Goal: Task Accomplishment & Management: Manage account settings

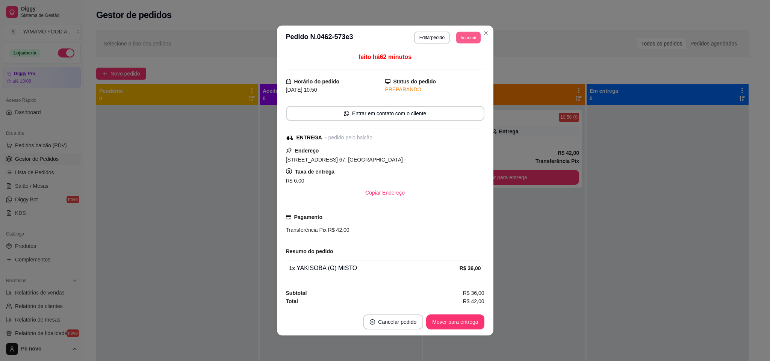
click at [465, 32] on button "Imprimir" at bounding box center [468, 38] width 24 height 12
click at [448, 62] on button "IMPRESSORA" at bounding box center [455, 63] width 55 height 12
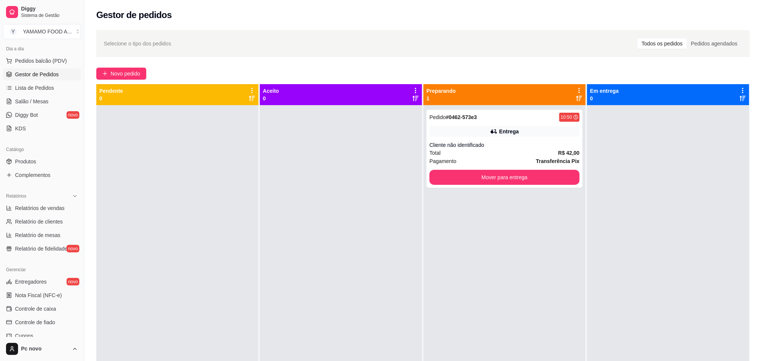
scroll to position [180, 0]
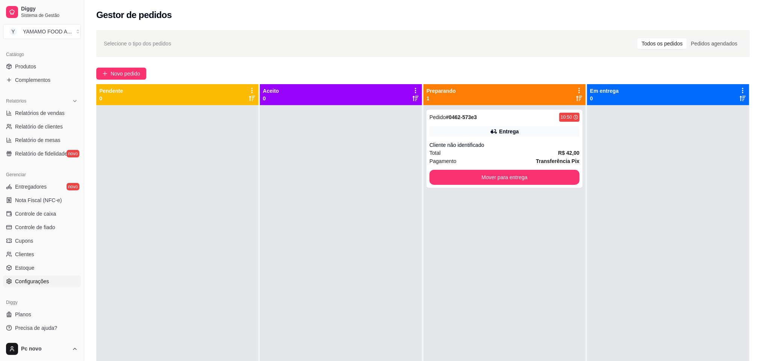
click at [53, 284] on link "Configurações" at bounding box center [42, 282] width 78 height 12
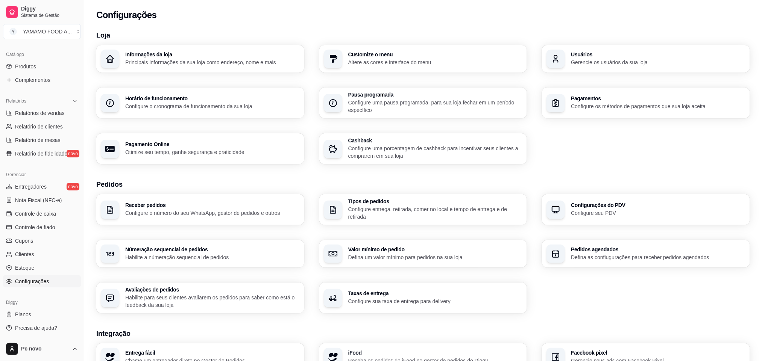
click at [391, 210] on p "Configure entrega, retirada, comer no local e tempo de entrega e de retirada" at bounding box center [435, 213] width 174 height 15
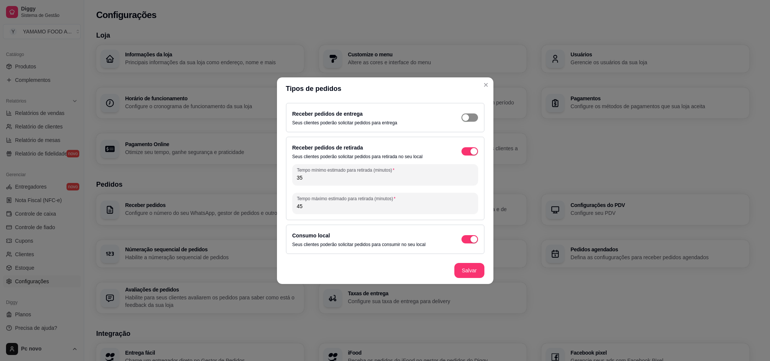
click at [468, 118] on div "button" at bounding box center [465, 117] width 7 height 7
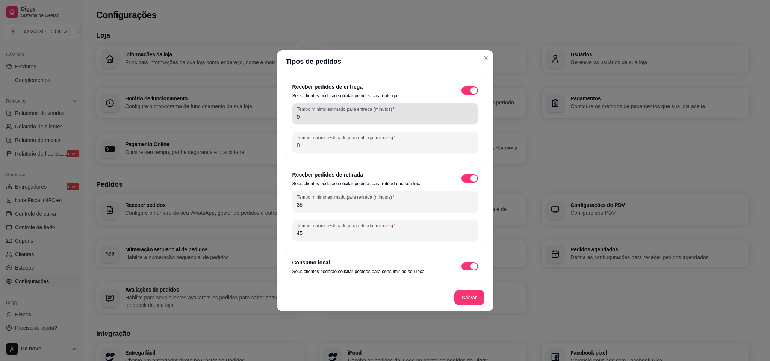
click at [330, 118] on input "0" at bounding box center [385, 117] width 177 height 8
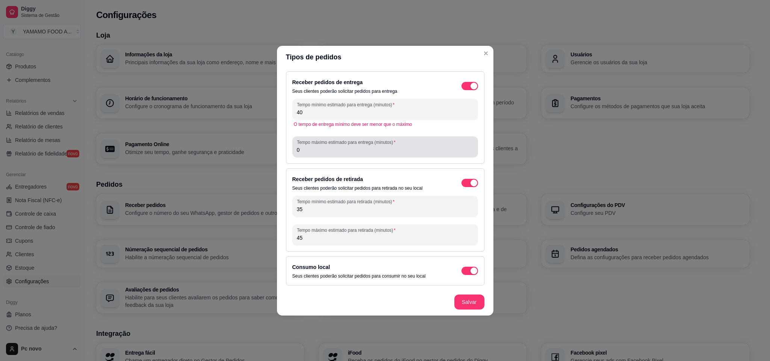
type input "40"
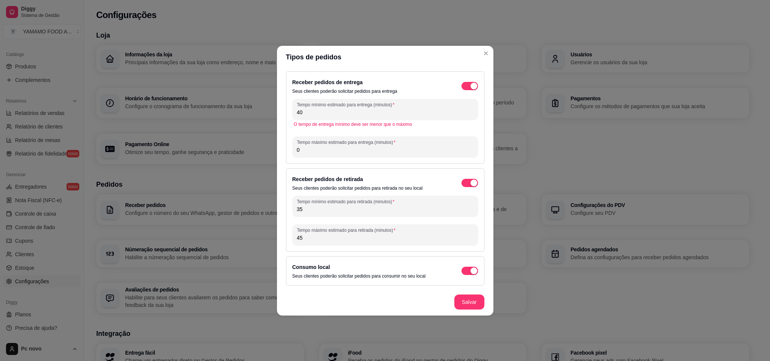
click at [332, 148] on input "0" at bounding box center [385, 150] width 177 height 8
type input "80"
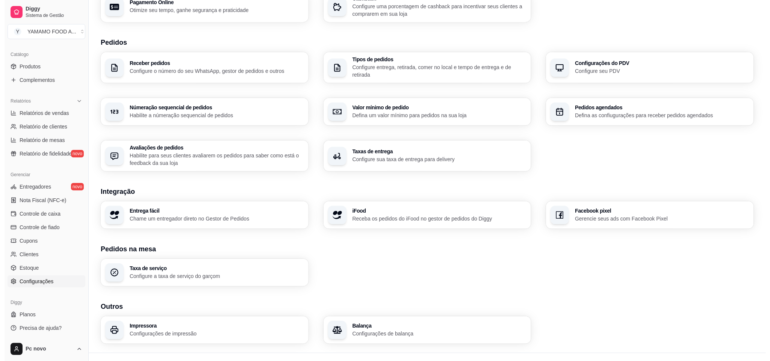
scroll to position [155, 0]
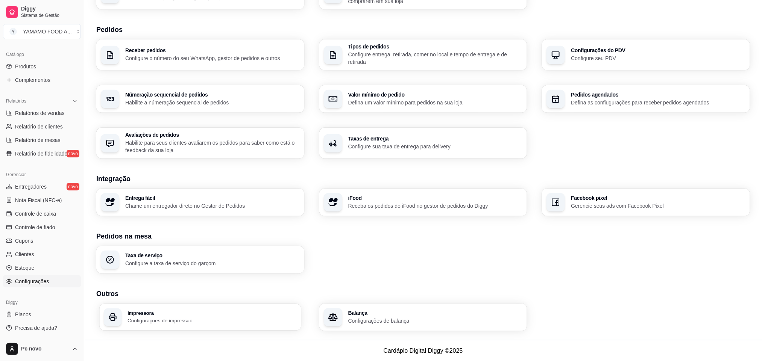
click at [233, 325] on div "Impressora Configurações de impressão" at bounding box center [200, 317] width 202 height 27
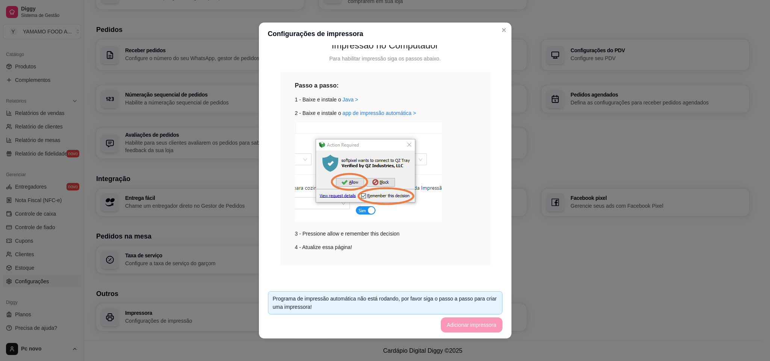
scroll to position [171, 0]
click at [343, 97] on link "Java >" at bounding box center [351, 98] width 16 height 6
click at [494, 87] on div "IMPRESSORA Vinculado a essa loja Impressão automática: Habilitado Número de cóp…" at bounding box center [385, 165] width 253 height 240
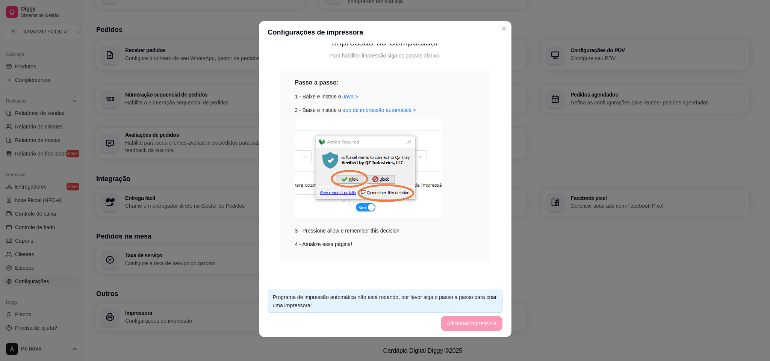
scroll to position [0, 0]
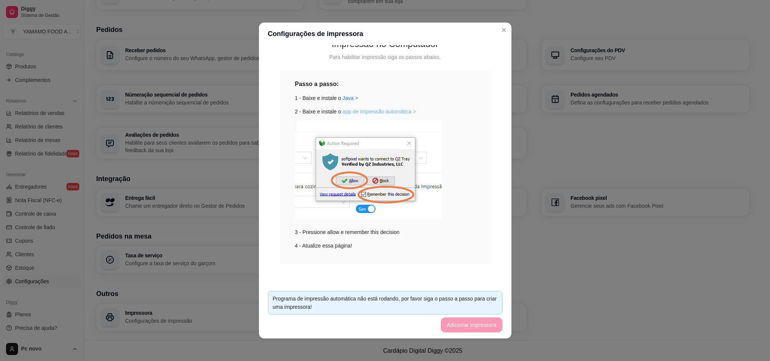
click at [353, 109] on link "app de impressão automática >" at bounding box center [380, 112] width 74 height 6
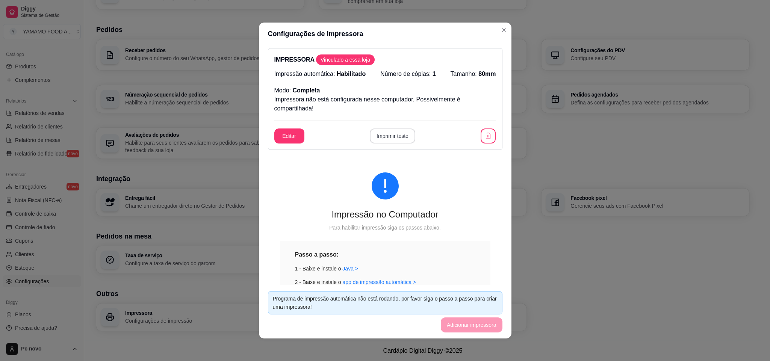
click at [394, 133] on button "Imprimir teste" at bounding box center [392, 136] width 45 height 15
click at [485, 136] on icon "button" at bounding box center [488, 135] width 7 height 7
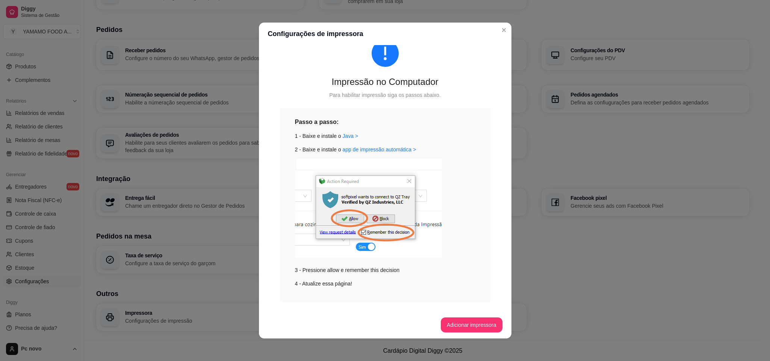
scroll to position [38, 0]
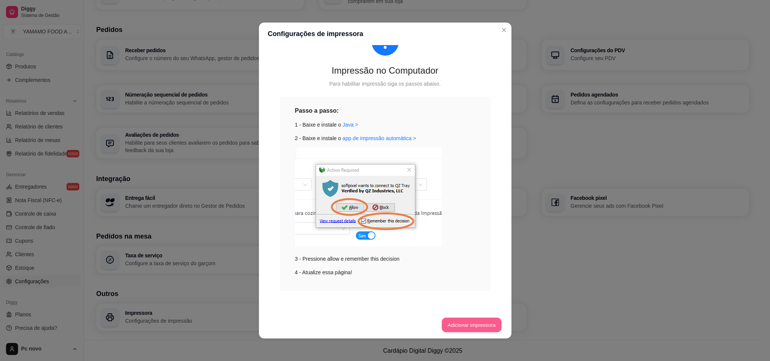
click at [461, 327] on button "Adicionar impressora" at bounding box center [472, 325] width 60 height 15
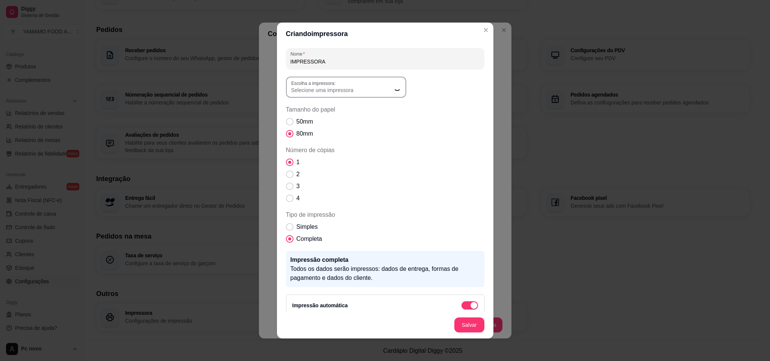
click at [317, 88] on span "Selecione uma impressora" at bounding box center [341, 90] width 101 height 8
click at [383, 88] on span "Selecione uma impressora" at bounding box center [341, 90] width 101 height 8
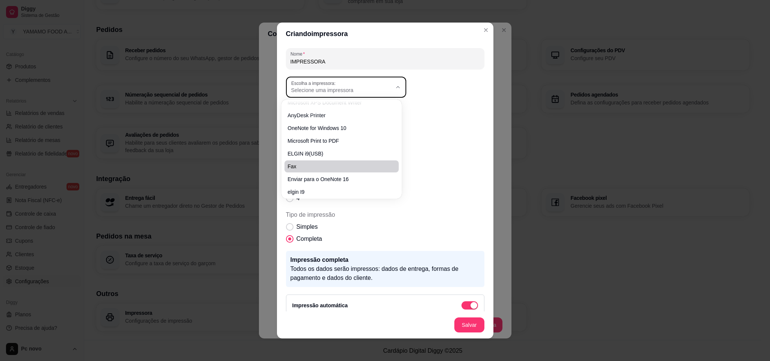
scroll to position [8, 0]
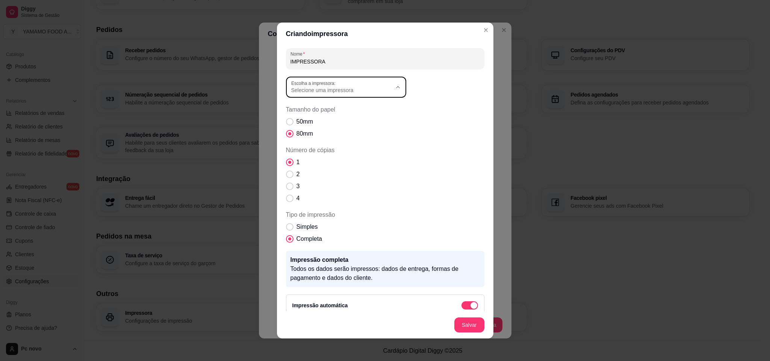
click at [329, 186] on span "elgin I9" at bounding box center [338, 186] width 97 height 7
type input "elgin I9"
select select "elgin I9"
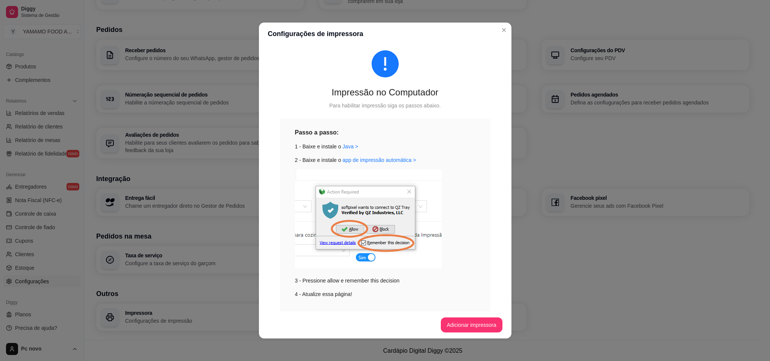
scroll to position [0, 0]
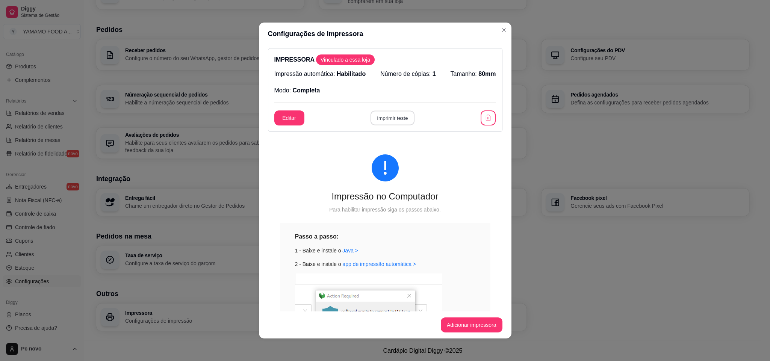
click at [387, 113] on button "Imprimir teste" at bounding box center [393, 118] width 44 height 15
